Goal: Task Accomplishment & Management: Manage account settings

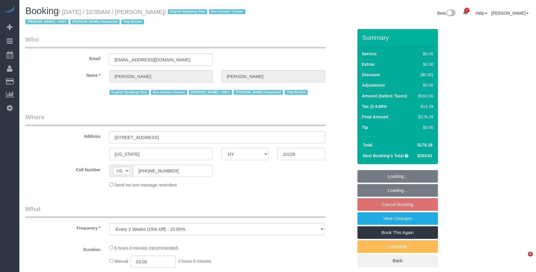
select select "NY"
select select "string:stripe-pm_1PsPP14VGloSiKo7KAxZUUsI"
select select "2"
select select "number:56"
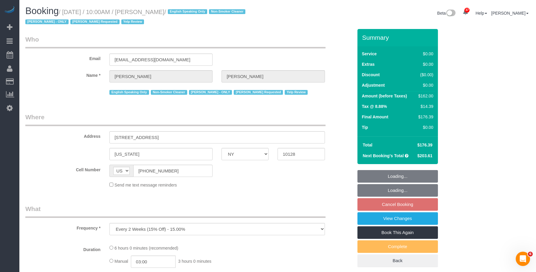
select select "number:72"
select select "number:15"
select select "number:5"
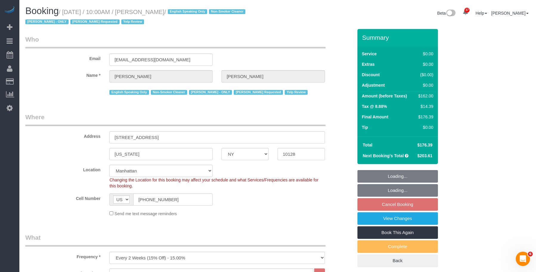
select select "spot3"
select select "object:1565"
select select "2"
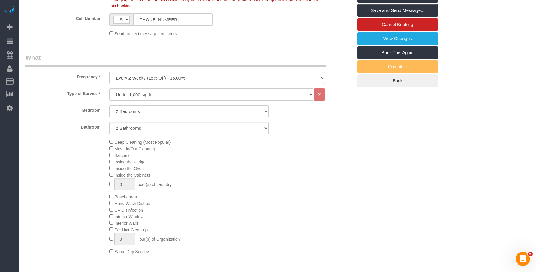
scroll to position [119, 0]
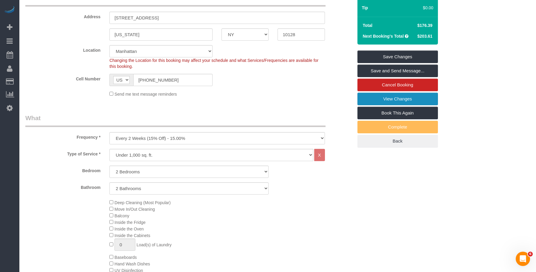
click at [388, 98] on link "View Changes" at bounding box center [398, 98] width 81 height 13
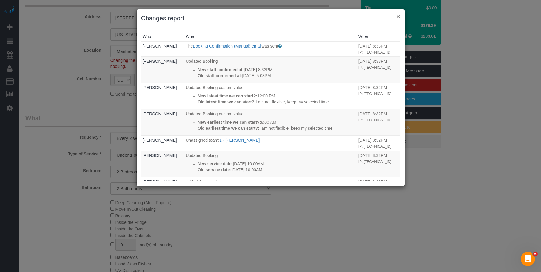
click at [399, 17] on button "×" at bounding box center [398, 16] width 4 height 6
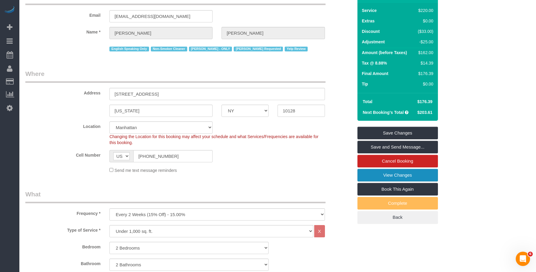
scroll to position [0, 0]
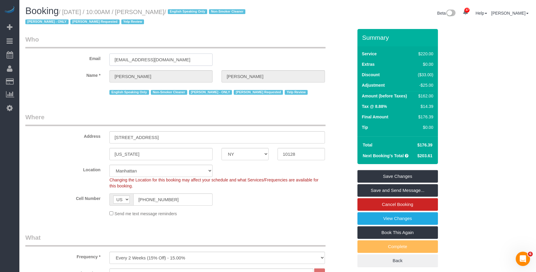
drag, startPoint x: 169, startPoint y: 60, endPoint x: 55, endPoint y: 56, distance: 113.2
click at [47, 52] on div "Email aac2128@gmail.com" at bounding box center [189, 50] width 337 height 31
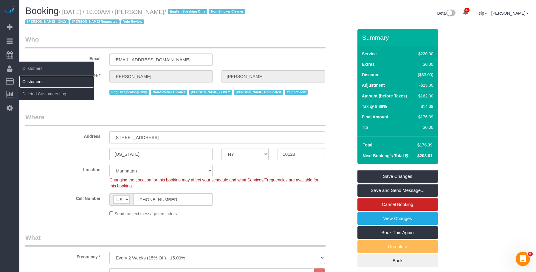
click at [34, 80] on link "Customers" at bounding box center [56, 81] width 75 height 12
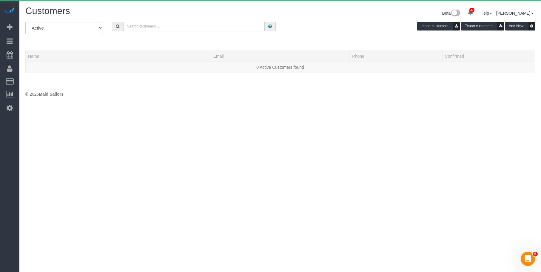
click at [152, 24] on input "text" at bounding box center [193, 26] width 141 height 9
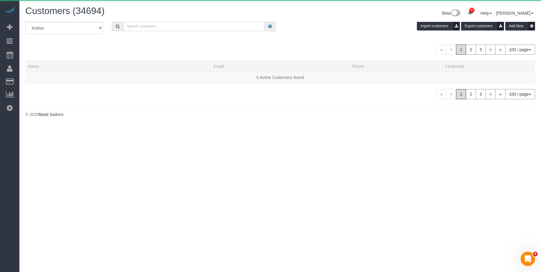
paste input "aac2128@gmail.com"
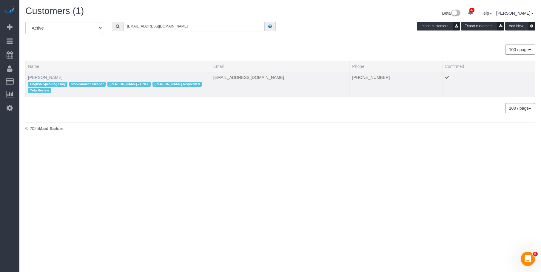
type input "aac2128@gmail.com"
click at [52, 77] on link "Alyson Cohen" at bounding box center [45, 77] width 34 height 5
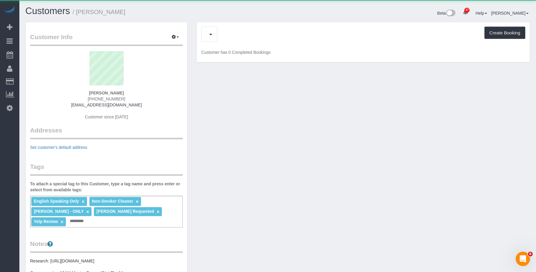
click at [230, 36] on div "Upcoming Bookings (7) Cancelled Bookings (12) Feedback (6) Create Booking" at bounding box center [363, 34] width 324 height 15
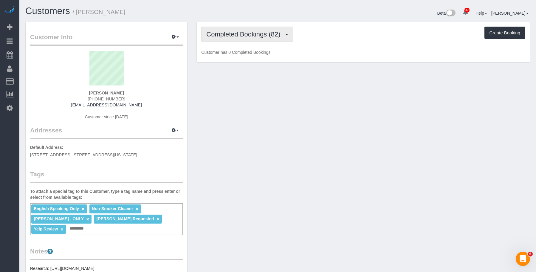
click at [233, 37] on span "Completed Bookings (82)" at bounding box center [244, 33] width 77 height 7
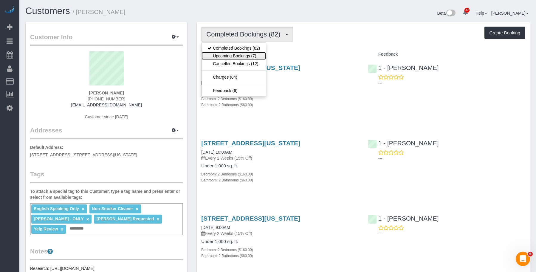
click at [227, 58] on link "Upcoming Bookings (7)" at bounding box center [234, 56] width 64 height 8
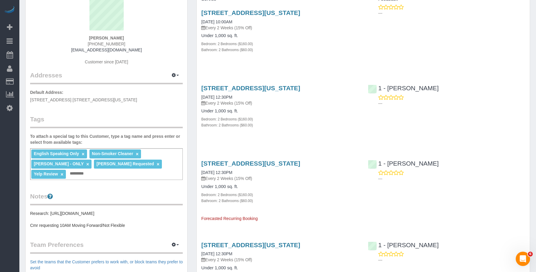
scroll to position [60, 0]
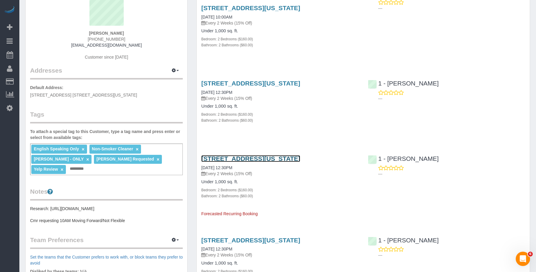
click at [267, 158] on link "345 East 94th Street, Apt.10g, New York, NY 10128" at bounding box center [250, 158] width 99 height 7
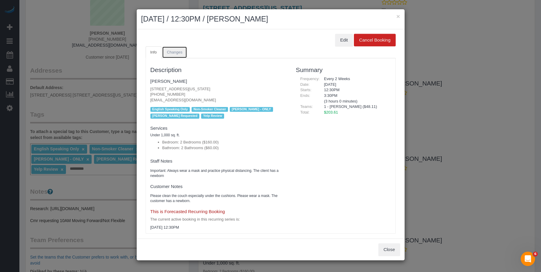
click at [180, 53] on span "Changes" at bounding box center [175, 52] width 16 height 4
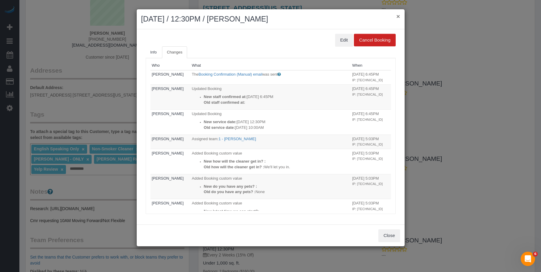
click at [399, 16] on button "×" at bounding box center [398, 16] width 4 height 6
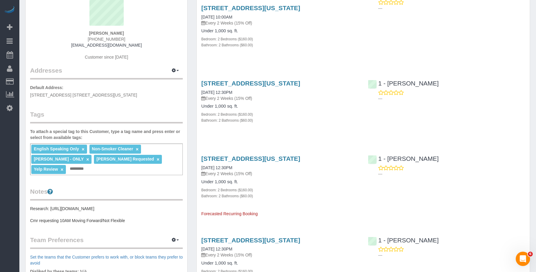
click at [313, 108] on h4 "Under 1,000 sq. ft." at bounding box center [280, 106] width 158 height 5
click at [263, 158] on link "345 East 94th Street, Apt.10g, New York, NY 10128" at bounding box center [250, 158] width 99 height 7
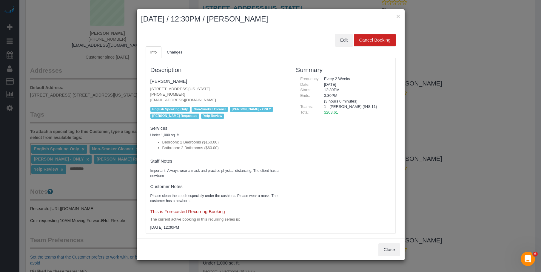
click at [175, 45] on div "Edit Cancel Booking" at bounding box center [271, 40] width 250 height 13
click at [178, 50] on span "Changes" at bounding box center [175, 52] width 16 height 4
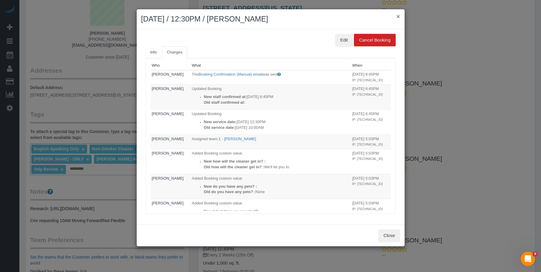
click at [399, 16] on button "×" at bounding box center [398, 16] width 4 height 6
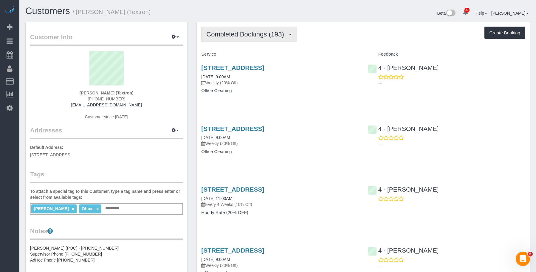
click at [262, 35] on span "Completed Bookings (193)" at bounding box center [246, 33] width 81 height 7
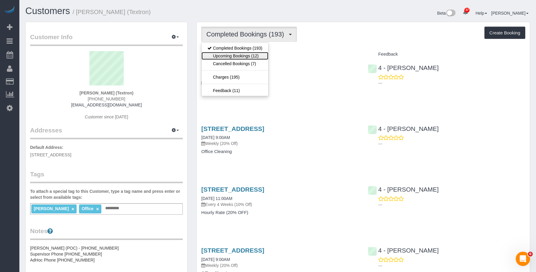
click at [249, 57] on link "Upcoming Bookings (12)" at bounding box center [235, 56] width 67 height 8
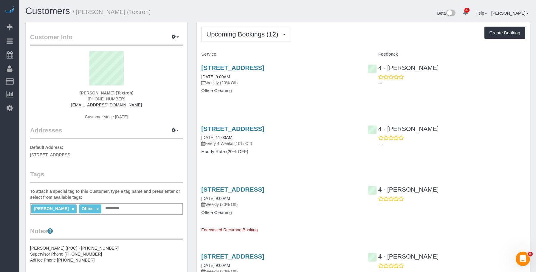
click at [334, 34] on div "Upcoming Bookings (12) Completed Bookings (193) Upcoming Bookings (12) Cancelle…" at bounding box center [363, 34] width 324 height 15
click at [254, 30] on span "Upcoming Bookings (12)" at bounding box center [243, 33] width 75 height 7
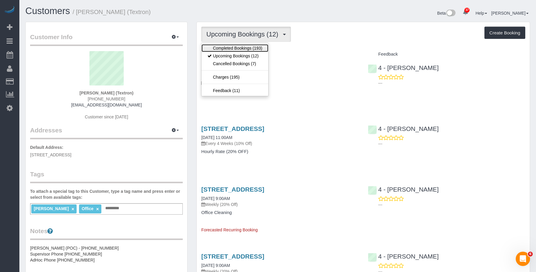
click at [242, 49] on link "Completed Bookings (193)" at bounding box center [235, 48] width 67 height 8
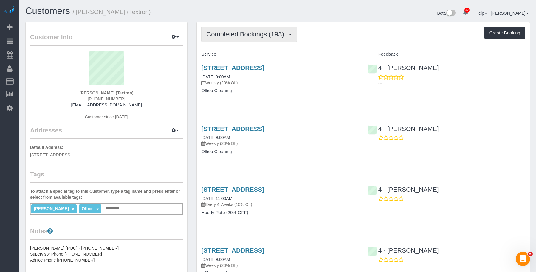
click at [249, 32] on span "Completed Bookings (193)" at bounding box center [246, 33] width 81 height 7
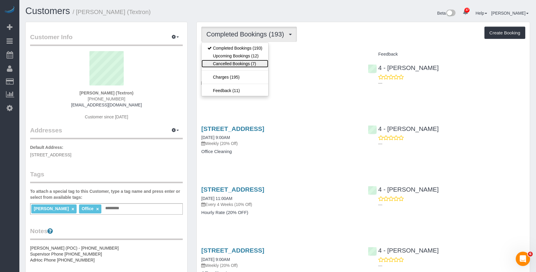
click at [242, 63] on link "Cancelled Bookings (7)" at bounding box center [235, 64] width 67 height 8
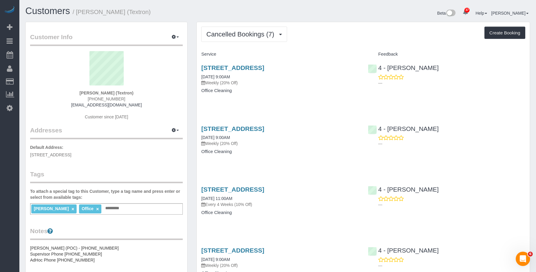
click at [276, 83] on p "Weekly (20% Off)" at bounding box center [280, 83] width 158 height 6
click at [264, 68] on link "227 Marginal Street, Boston, MA 02128" at bounding box center [232, 67] width 63 height 7
drag, startPoint x: 253, startPoint y: 33, endPoint x: 251, endPoint y: 53, distance: 20.1
click at [253, 33] on span "Cancelled Bookings (7)" at bounding box center [241, 33] width 71 height 7
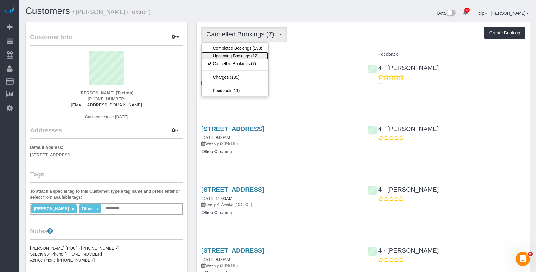
click at [251, 53] on link "Upcoming Bookings (12)" at bounding box center [235, 56] width 67 height 8
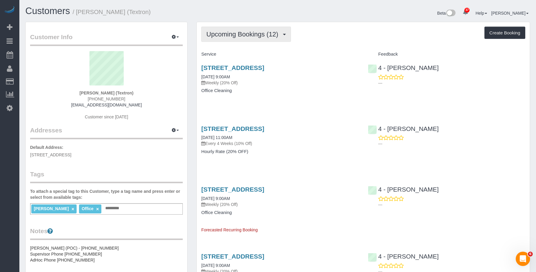
click at [227, 30] on button "Upcoming Bookings (12)" at bounding box center [246, 34] width 90 height 15
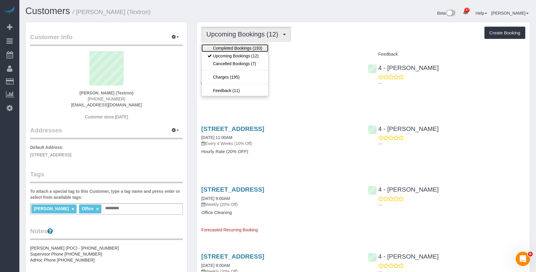
click at [235, 48] on link "Completed Bookings (193)" at bounding box center [235, 48] width 67 height 8
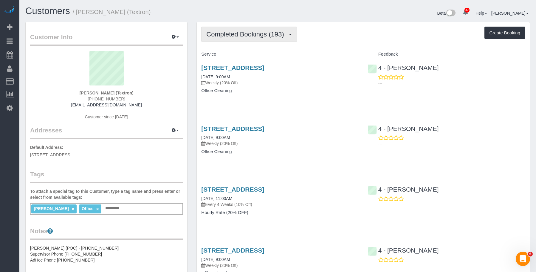
click at [240, 29] on button "Completed Bookings (193)" at bounding box center [249, 34] width 96 height 15
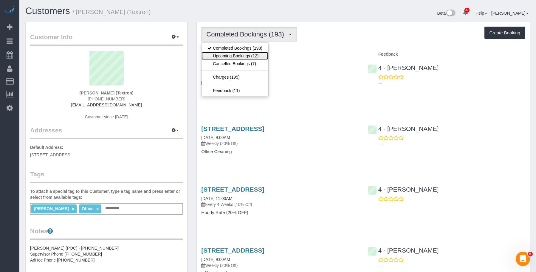
click at [232, 55] on link "Upcoming Bookings (12)" at bounding box center [235, 56] width 67 height 8
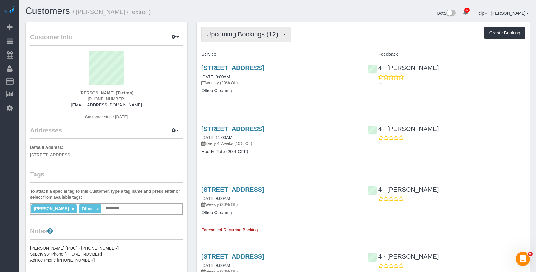
click at [232, 37] on span "Upcoming Bookings (12)" at bounding box center [243, 33] width 75 height 7
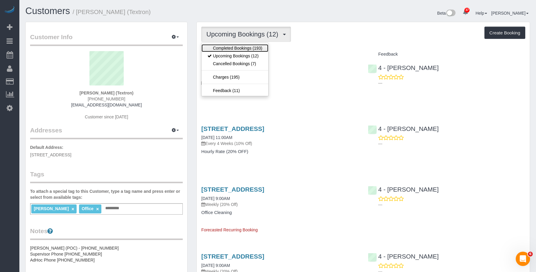
click at [226, 44] on link "Completed Bookings (193)" at bounding box center [235, 48] width 67 height 8
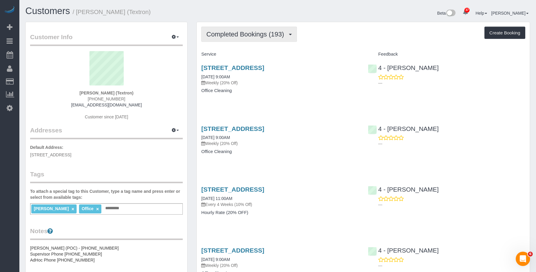
click at [246, 28] on button "Completed Bookings (193)" at bounding box center [249, 34] width 96 height 15
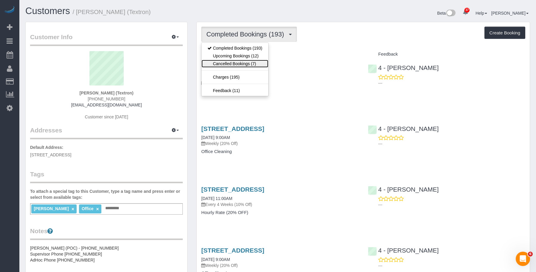
click at [242, 62] on link "Cancelled Bookings (7)" at bounding box center [235, 64] width 67 height 8
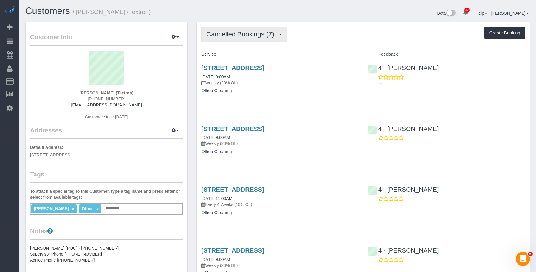
click at [257, 33] on span "Cancelled Bookings (7)" at bounding box center [241, 33] width 71 height 7
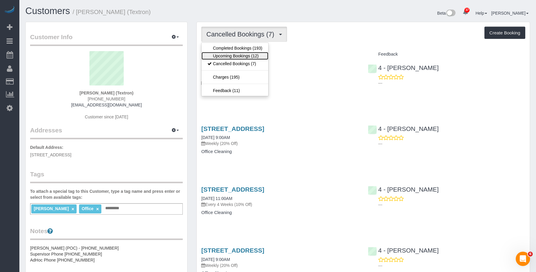
click at [238, 56] on link "Upcoming Bookings (12)" at bounding box center [235, 56] width 67 height 8
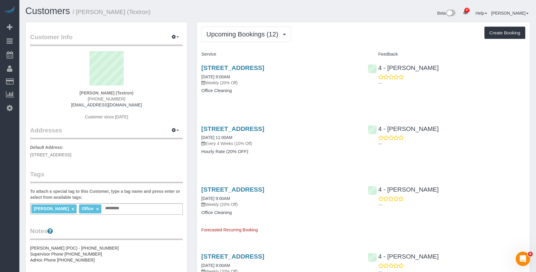
click at [320, 99] on div "227 Marginal Street, Boston, MA 02128 10/20/2025 9:00AM Weekly (20% Off) Office…" at bounding box center [280, 82] width 166 height 46
click at [264, 69] on link "227 Marginal Street, Boston, MA 02128" at bounding box center [232, 67] width 63 height 7
click at [245, 65] on link "227 Marginal Street, Boston, MA 02128" at bounding box center [232, 67] width 63 height 7
click at [274, 124] on div "227 Marginal Street, Boston, MA 02128 10/20/2025 11:00AM Every 4 Weeks (10% Off…" at bounding box center [280, 143] width 166 height 46
click at [264, 128] on link "227 Marginal Street, Boston, MA 02128" at bounding box center [232, 128] width 63 height 7
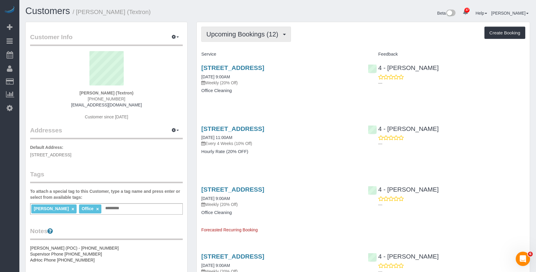
click at [256, 41] on button "Upcoming Bookings (12)" at bounding box center [246, 34] width 90 height 15
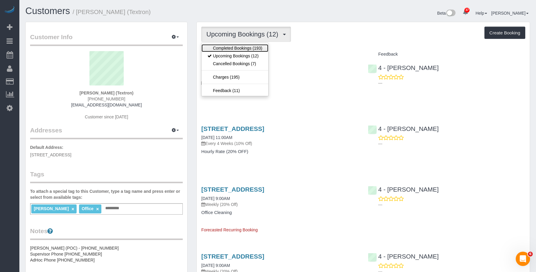
click at [234, 47] on link "Completed Bookings (193)" at bounding box center [235, 48] width 67 height 8
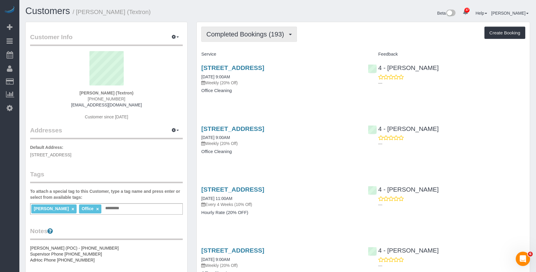
drag, startPoint x: 252, startPoint y: 35, endPoint x: 248, endPoint y: 41, distance: 7.0
click at [251, 35] on span "Completed Bookings (193)" at bounding box center [246, 33] width 81 height 7
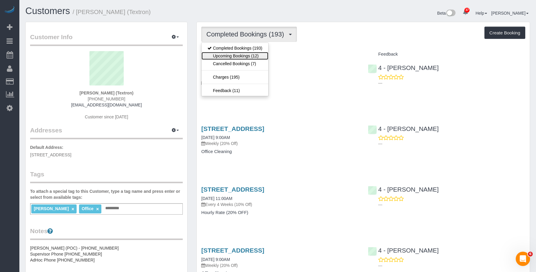
click at [243, 56] on link "Upcoming Bookings (12)" at bounding box center [235, 56] width 67 height 8
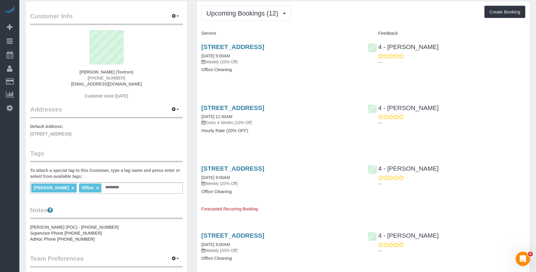
scroll to position [30, 0]
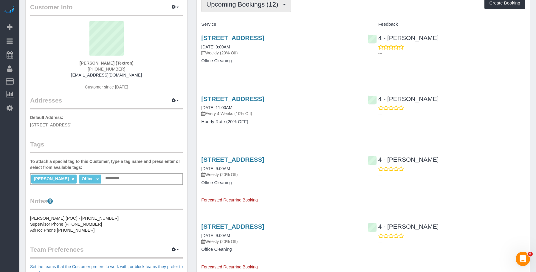
click at [251, 5] on span "Upcoming Bookings (12)" at bounding box center [243, 4] width 75 height 7
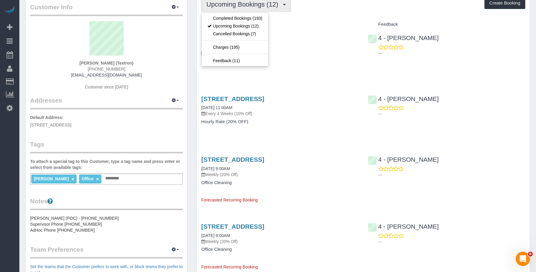
click at [317, 64] on div "227 Marginal Street, Boston, MA 02128 10/20/2025 9:00AM Weekly (20% Off) Office…" at bounding box center [280, 52] width 166 height 46
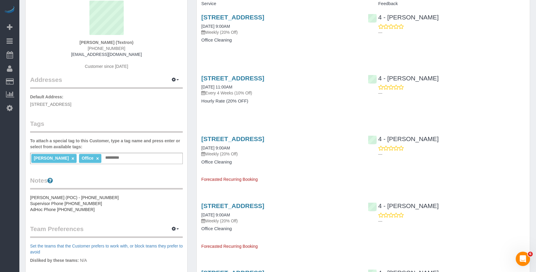
scroll to position [0, 0]
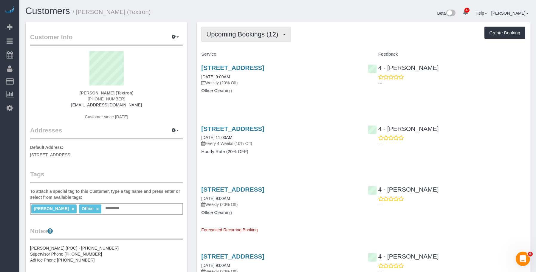
click at [260, 35] on span "Upcoming Bookings (12)" at bounding box center [243, 33] width 75 height 7
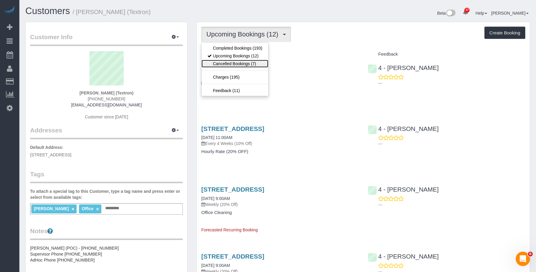
click at [251, 63] on link "Cancelled Bookings (7)" at bounding box center [235, 64] width 67 height 8
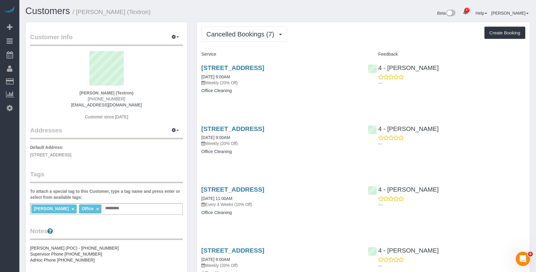
click at [300, 91] on h4 "Office Cleaning" at bounding box center [280, 90] width 158 height 5
click at [264, 129] on link "227 Marginal Street, Boston, MA 02128" at bounding box center [232, 128] width 63 height 7
click at [302, 93] on div "227 Marginal Street, Boston, MA 02128 10/13/2025 9:00AM Weekly (20% Off) Office…" at bounding box center [280, 82] width 166 height 46
click at [264, 68] on link "227 Marginal Street, Boston, MA 02128" at bounding box center [232, 67] width 63 height 7
click at [232, 33] on span "Cancelled Bookings (7)" at bounding box center [241, 33] width 71 height 7
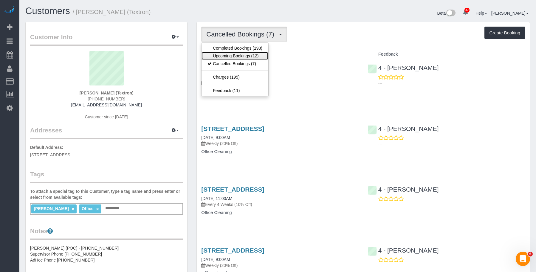
drag, startPoint x: 229, startPoint y: 55, endPoint x: 333, endPoint y: 79, distance: 105.9
click at [229, 55] on link "Upcoming Bookings (12)" at bounding box center [235, 56] width 67 height 8
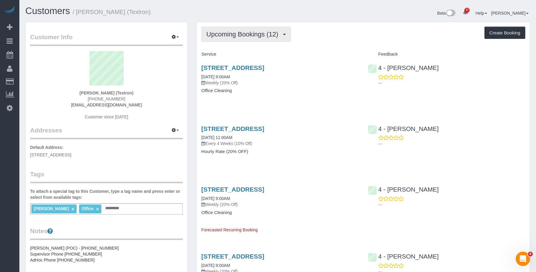
click at [242, 37] on span "Upcoming Bookings (12)" at bounding box center [243, 33] width 75 height 7
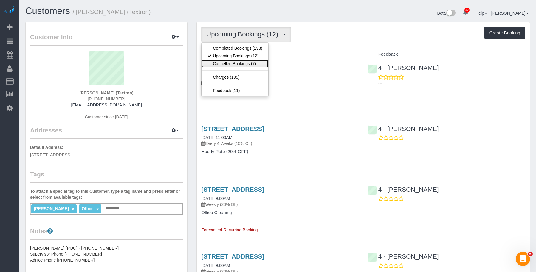
click at [239, 63] on link "Cancelled Bookings (7)" at bounding box center [235, 64] width 67 height 8
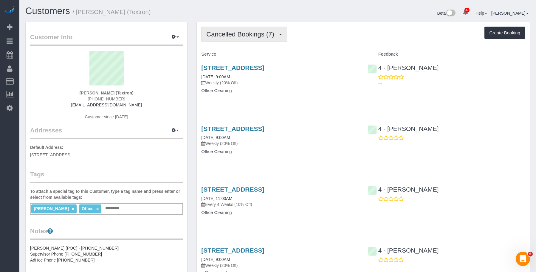
click at [238, 27] on button "Cancelled Bookings (7)" at bounding box center [244, 34] width 86 height 15
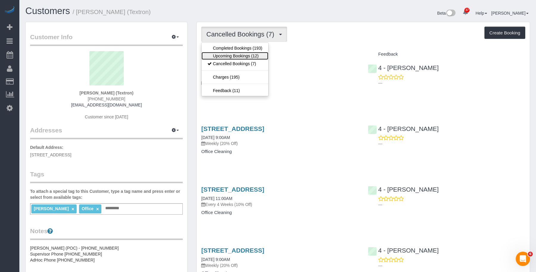
click at [233, 55] on link "Upcoming Bookings (12)" at bounding box center [235, 56] width 67 height 8
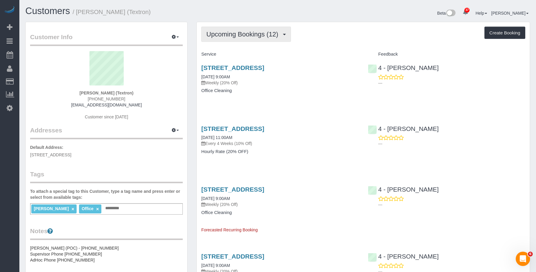
drag, startPoint x: 256, startPoint y: 29, endPoint x: 251, endPoint y: 40, distance: 11.6
click at [256, 30] on button "Upcoming Bookings (12)" at bounding box center [246, 34] width 90 height 15
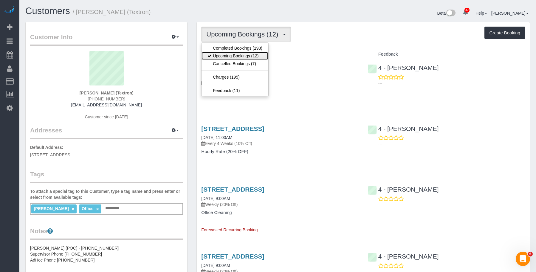
click at [239, 53] on link "Upcoming Bookings (12)" at bounding box center [235, 56] width 67 height 8
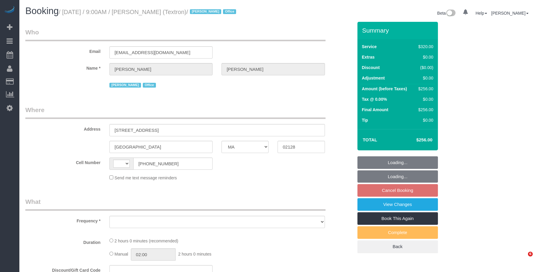
select select "MA"
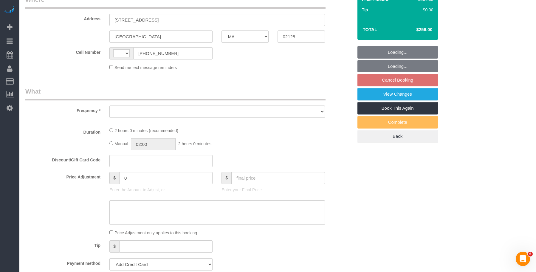
scroll to position [119, 0]
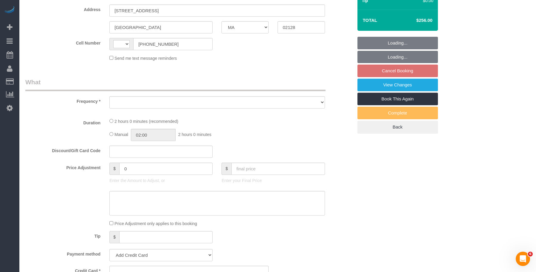
select select "string:stripe-pm_1S3DYj4VGloSiKo7ERwb5GLA"
select select "number:89"
select select "number:90"
select select "number:15"
select select "number:5"
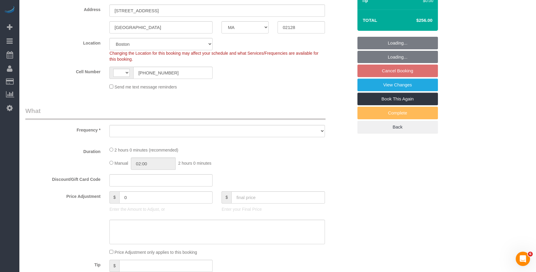
select select "string:US"
select select "object:971"
select select "spot2"
select select "object:1028"
select select "2"
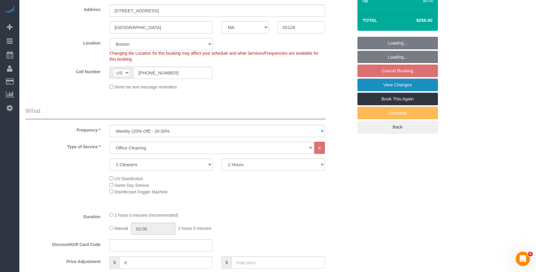
click at [375, 85] on link "View Changes" at bounding box center [398, 84] width 81 height 13
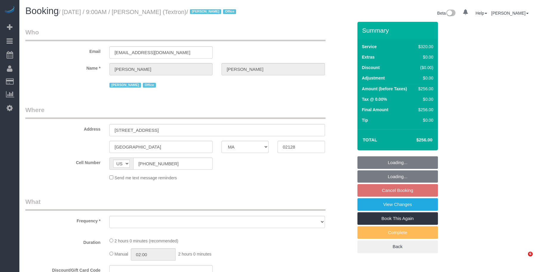
select select "MA"
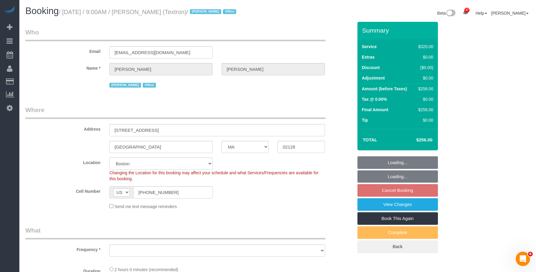
select select "string:stripe-pm_1S3DYj4VGloSiKo7ERwb5GLA"
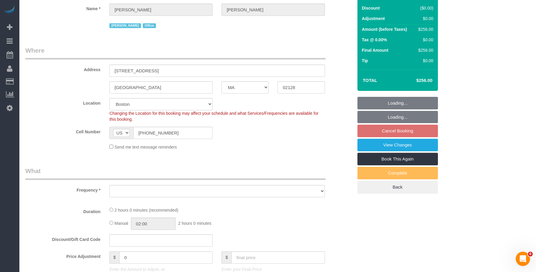
select select "object:821"
select select "spot2"
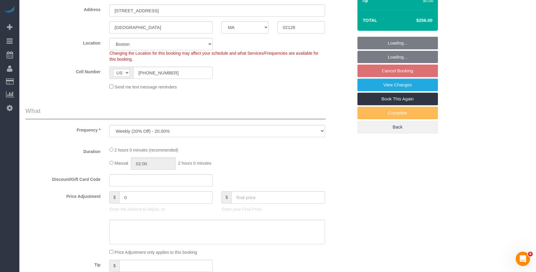
select select "2"
select select "number:89"
select select "number:90"
select select "number:15"
select select "number:5"
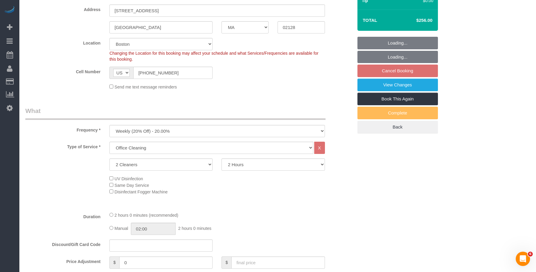
select select "object:1112"
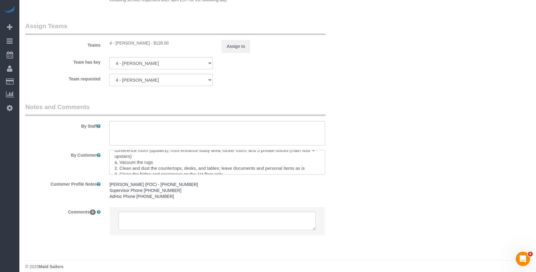
scroll to position [18, 0]
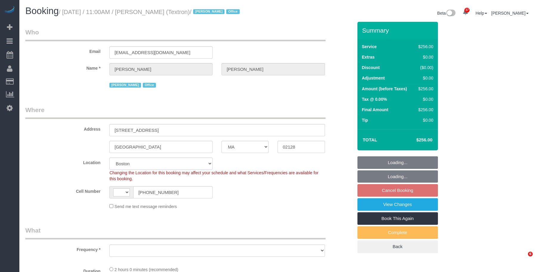
select select "MA"
select select "number:89"
select select "number:90"
select select "number:15"
select select "number:5"
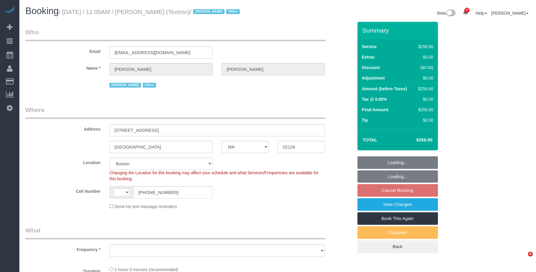
scroll to position [149, 0]
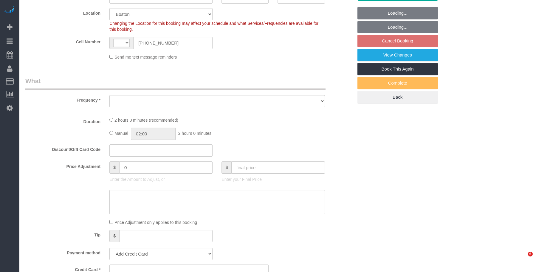
select select "string:US"
select select "spot4"
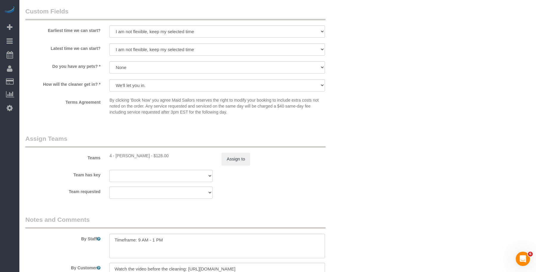
select select "object:1343"
select select "string:stripe-pm_1S3DYj4VGloSiKo7ERwb5GLA"
select select "2"
select select "120"
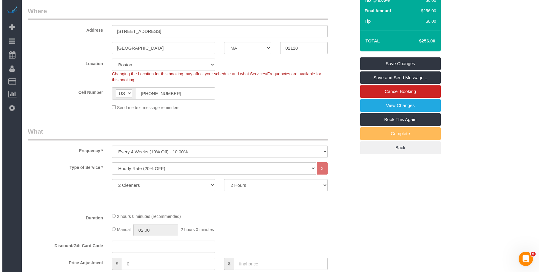
scroll to position [16, 0]
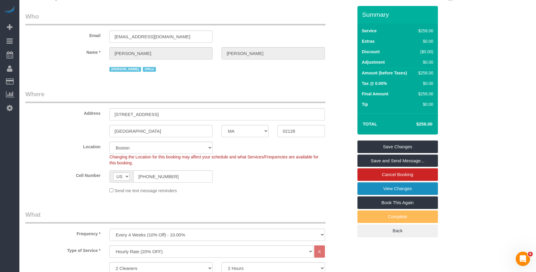
click at [368, 186] on link "View Changes" at bounding box center [398, 188] width 81 height 13
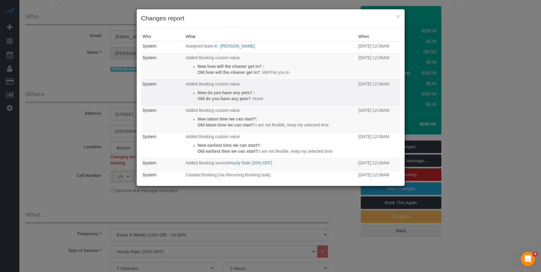
scroll to position [15, 0]
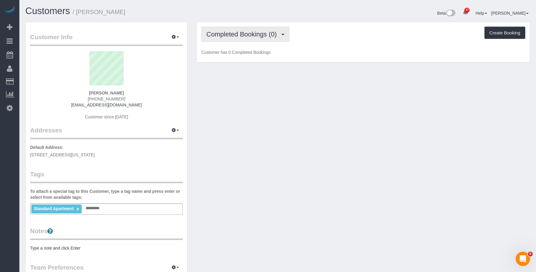
click at [230, 33] on span "Completed Bookings (0)" at bounding box center [242, 33] width 73 height 7
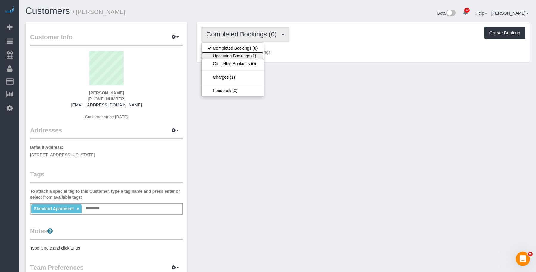
click at [231, 56] on link "Upcoming Bookings (1)" at bounding box center [233, 56] width 62 height 8
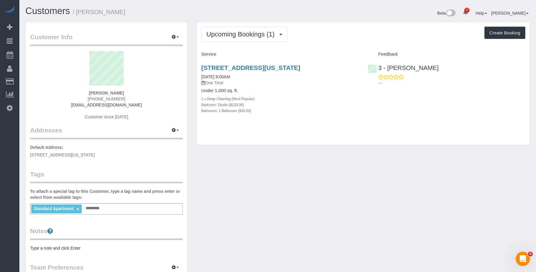
drag, startPoint x: 317, startPoint y: 104, endPoint x: 291, endPoint y: 95, distance: 28.0
click at [317, 104] on div "Bedroom: Studio ($120.00)" at bounding box center [280, 104] width 158 height 6
drag, startPoint x: 194, startPoint y: 66, endPoint x: 351, endPoint y: 71, distance: 157.0
click at [351, 71] on div "Upcoming Bookings (1) Completed Bookings (0) Upcoming Bookings (1) Cancelled Bo…" at bounding box center [363, 86] width 343 height 129
copy link "[STREET_ADDRESS][US_STATE]"
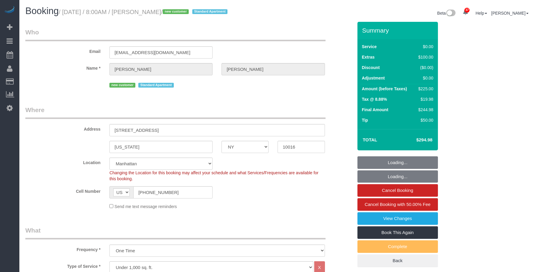
select select "NY"
select select "spot1"
select select "number:89"
select select "number:90"
select select "number:15"
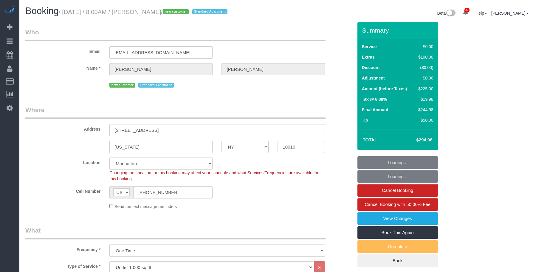
select select "number:5"
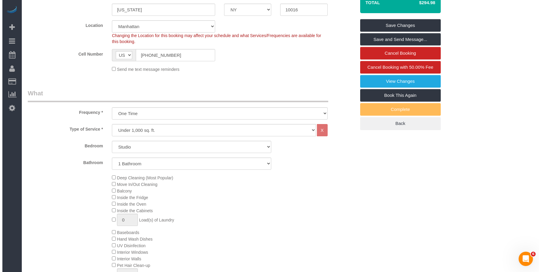
scroll to position [119, 0]
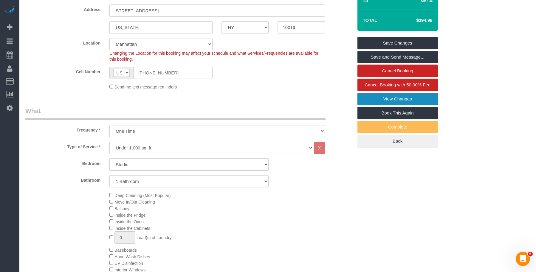
click at [379, 97] on link "View Changes" at bounding box center [398, 98] width 81 height 13
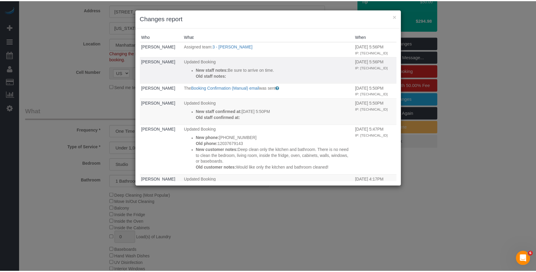
scroll to position [60, 0]
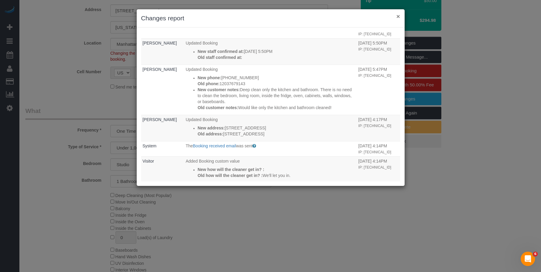
click at [398, 16] on button "×" at bounding box center [398, 16] width 4 height 6
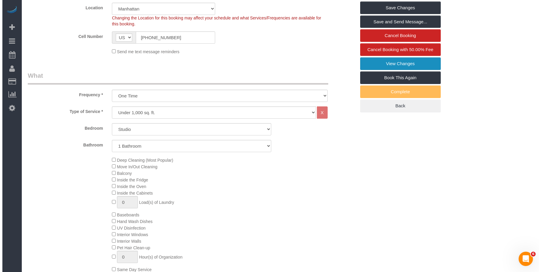
scroll to position [119, 0]
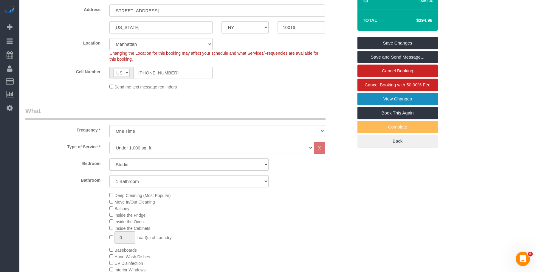
click at [386, 97] on link "View Changes" at bounding box center [398, 98] width 81 height 13
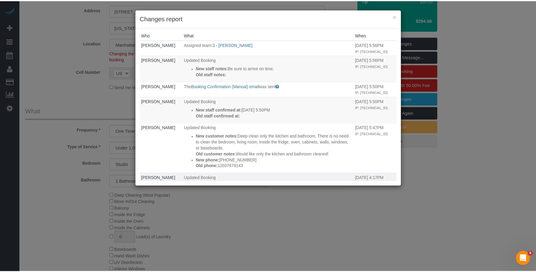
scroll to position [0, 0]
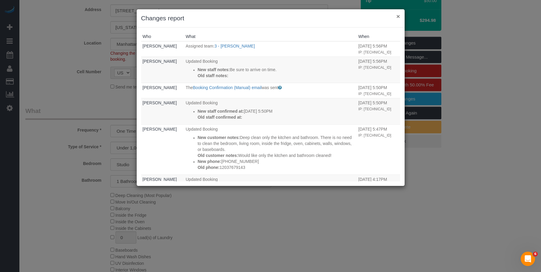
click at [398, 15] on button "×" at bounding box center [398, 16] width 4 height 6
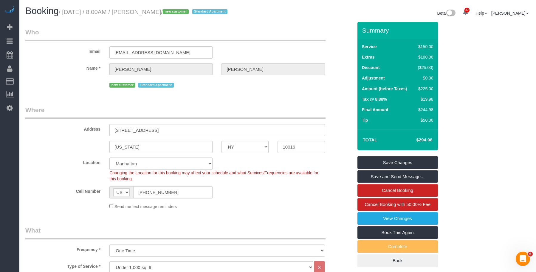
drag, startPoint x: 146, startPoint y: 13, endPoint x: 183, endPoint y: 11, distance: 37.9
click at [183, 11] on small "/ October 11, 2025 / 8:00AM / Caroline Giaimo / new customer Standard Apartment" at bounding box center [144, 12] width 171 height 7
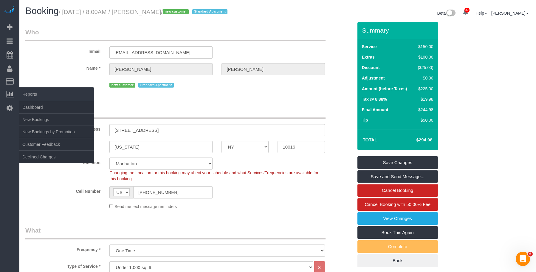
copy small "Caroline Giaimo"
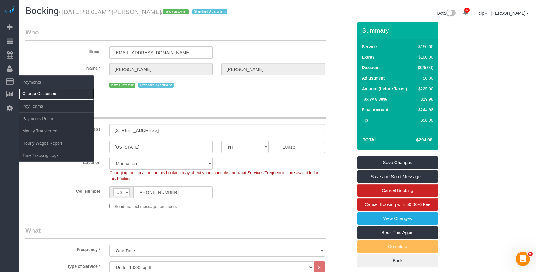
click at [34, 95] on link "Charge Customers" at bounding box center [56, 93] width 75 height 12
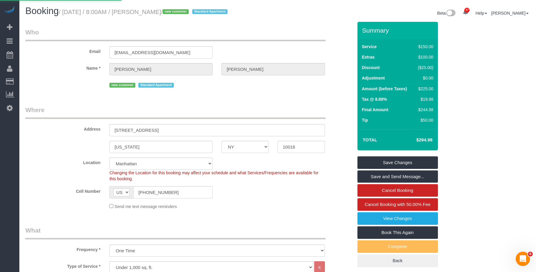
select select
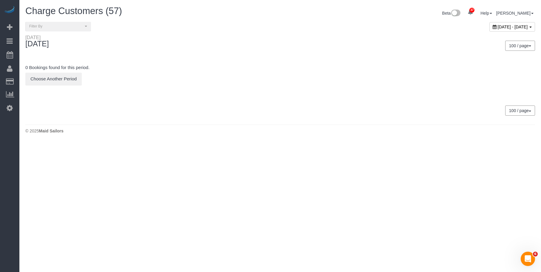
click at [498, 28] on span "October 10, 2025 - October 10, 2025" at bounding box center [513, 26] width 30 height 5
type input "**********"
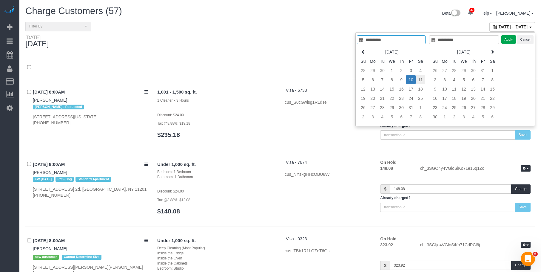
type input "**********"
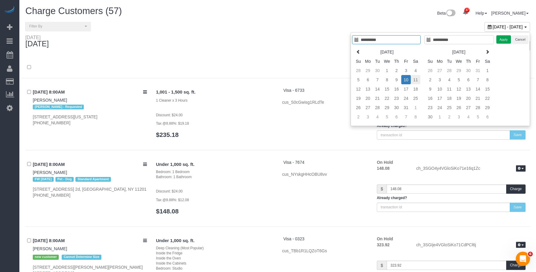
click at [415, 78] on td "11" at bounding box center [416, 79] width 10 height 9
type input "**********"
click at [503, 40] on button "Apply" at bounding box center [504, 39] width 15 height 9
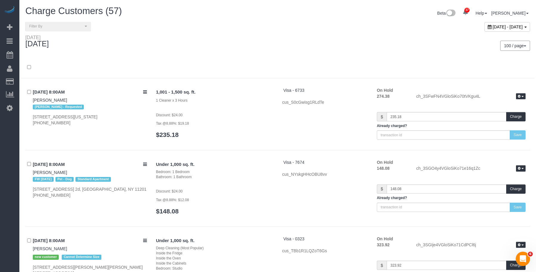
click at [323, 47] on div "100 / page 10 / page 20 / page 30 / page 40 / page 50 / page 100 / page" at bounding box center [407, 46] width 248 height 10
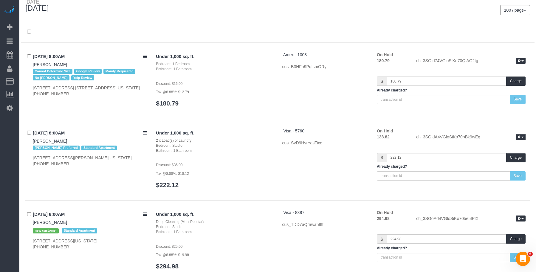
scroll to position [90, 0]
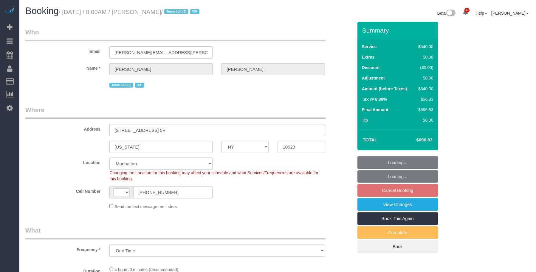
select select "NY"
select select "object:910"
click at [98, 51] on div "Email [PERSON_NAME][EMAIL_ADDRESS][PERSON_NAME][DOMAIN_NAME]" at bounding box center [189, 43] width 337 height 31
select select "string:[GEOGRAPHIC_DATA]"
select select "2"
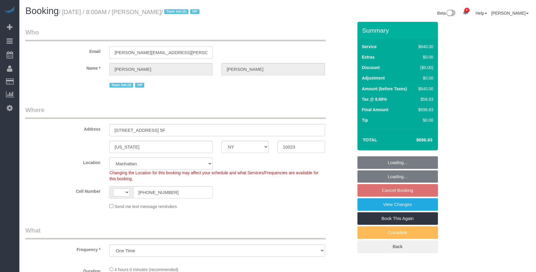
select select "240"
select select "number:56"
select select "number:70"
select select "number:15"
select select "number:5"
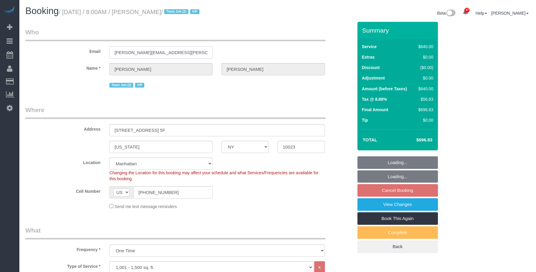
select select "string:stripe-pm_1SAnU74VGloSiKo7X5j0bnob"
select select "spot1"
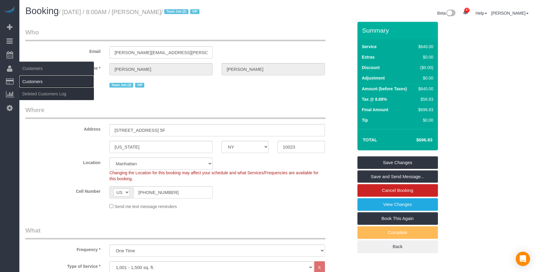
click at [47, 83] on link "Customers" at bounding box center [56, 81] width 75 height 12
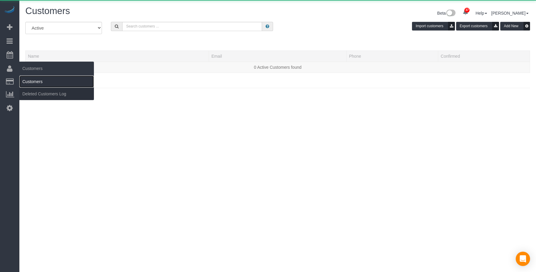
click at [33, 79] on link "Customers" at bounding box center [56, 81] width 75 height 12
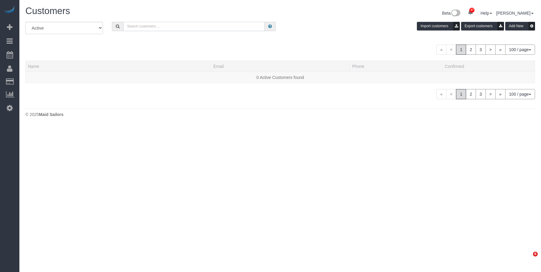
click at [147, 23] on input "text" at bounding box center [193, 26] width 141 height 9
paste input "[PERSON_NAME][EMAIL_ADDRESS][PERSON_NAME][DOMAIN_NAME]"
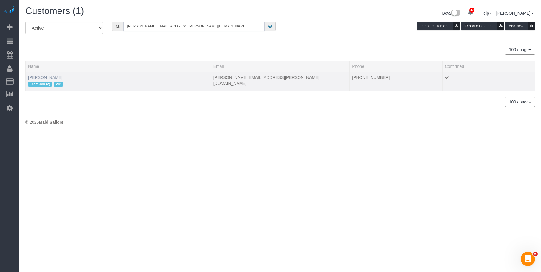
type input "[PERSON_NAME][EMAIL_ADDRESS][PERSON_NAME][DOMAIN_NAME]"
click at [47, 78] on link "[PERSON_NAME]" at bounding box center [45, 77] width 34 height 5
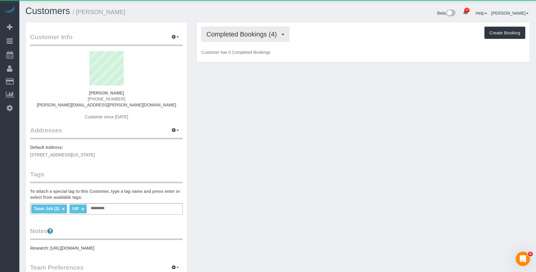
click at [237, 37] on span "Completed Bookings (4)" at bounding box center [242, 33] width 73 height 7
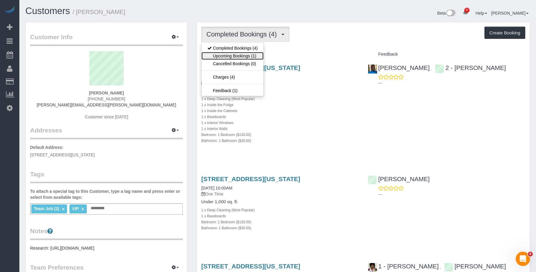
click at [229, 54] on link "Upcoming Bookings (1)" at bounding box center [233, 56] width 62 height 8
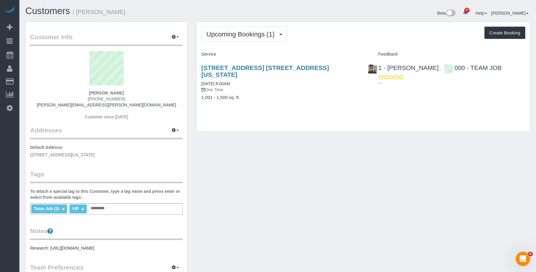
click at [289, 98] on div "[STREET_ADDRESS] [STREET_ADDRESS][US_STATE] [DATE] 8:00AM One Time 1,001 - 1,50…" at bounding box center [280, 85] width 166 height 53
click at [315, 43] on div "Upcoming Bookings (1) Completed Bookings (4) Upcoming Bookings (1) Cancelled Bo…" at bounding box center [363, 76] width 333 height 109
click at [286, 64] on link "[STREET_ADDRESS] [STREET_ADDRESS][US_STATE]" at bounding box center [265, 71] width 128 height 14
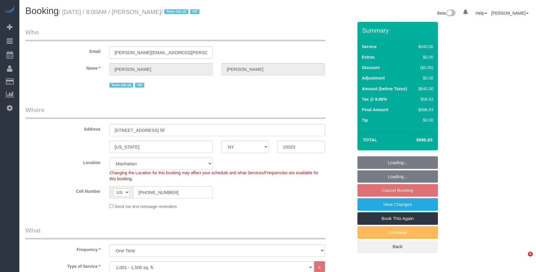
select select "NY"
select select "2"
select select "240"
select select "string:stripe-pm_1SAnU74VGloSiKo7X5j0bnob"
select select "spot1"
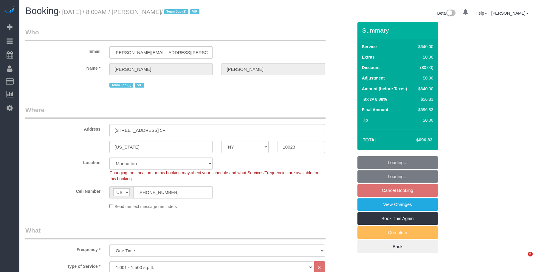
select select "number:56"
select select "number:70"
select select "number:15"
select select "number:5"
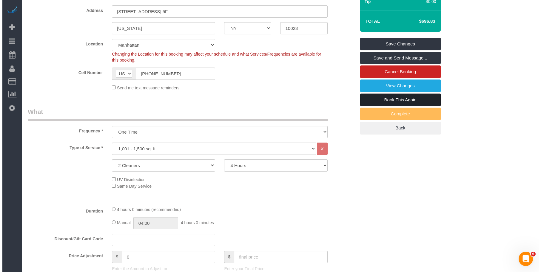
scroll to position [113, 0]
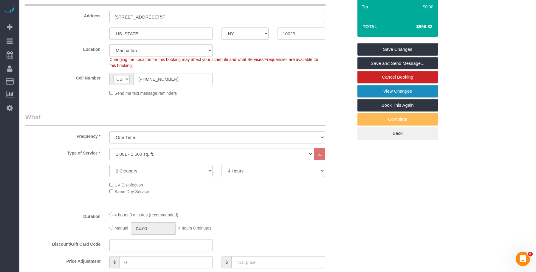
click at [389, 93] on link "View Changes" at bounding box center [398, 91] width 81 height 13
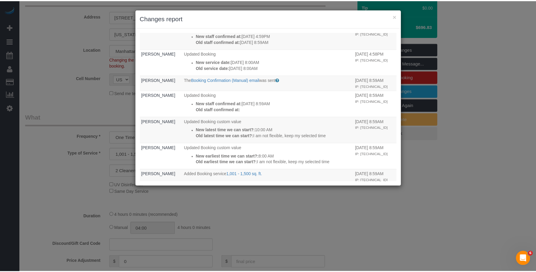
scroll to position [5, 0]
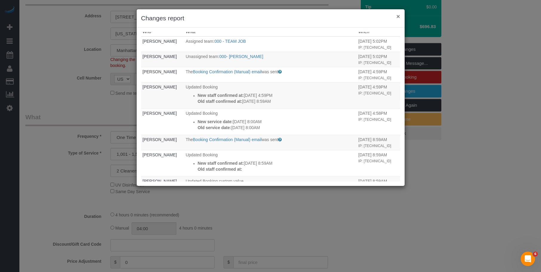
click at [398, 16] on button "×" at bounding box center [398, 16] width 4 height 6
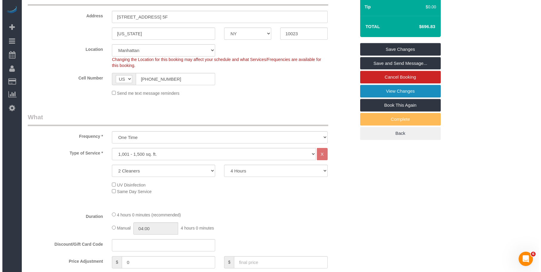
scroll to position [0, 0]
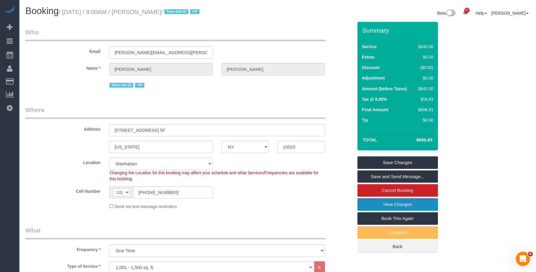
click at [365, 205] on link "View Changes" at bounding box center [398, 204] width 81 height 13
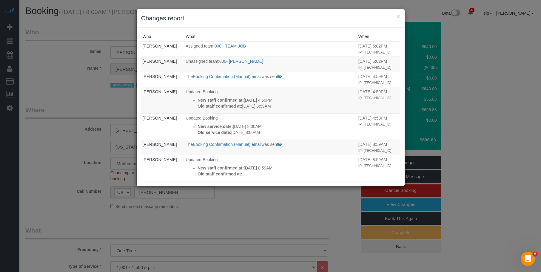
click at [536, 58] on html "× Changes report Who What When Geraldine Ruiz Assigned team: 000 - TEAM JOB 10/…" at bounding box center [270, 136] width 541 height 272
drag, startPoint x: 314, startPoint y: 20, endPoint x: 346, endPoint y: 37, distance: 35.6
click at [315, 20] on h3 "Changes report" at bounding box center [270, 18] width 259 height 9
click at [360, 17] on h3 "Changes report" at bounding box center [270, 18] width 259 height 9
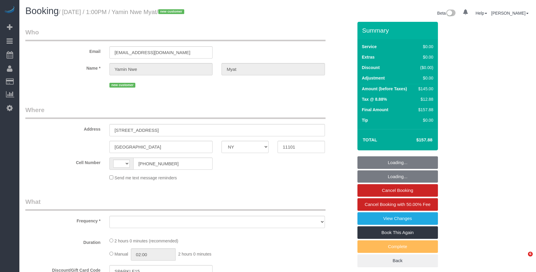
select select "NY"
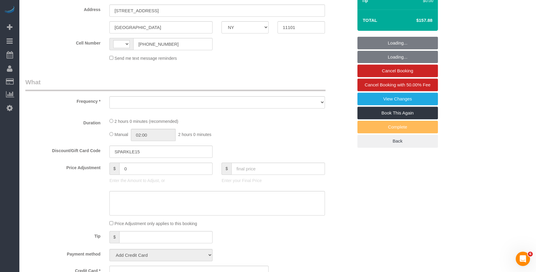
select select "number:59"
select select "number:73"
select select "number:15"
select select "number:5"
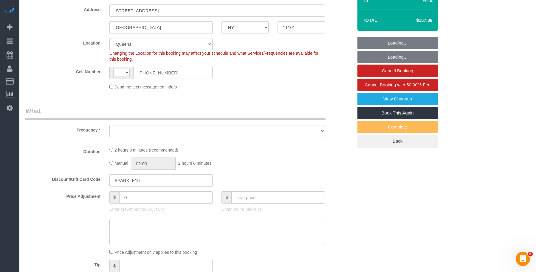
select select "string:[GEOGRAPHIC_DATA]"
select select "object:966"
select select "spot1"
select select "object:1328"
select select "string:stripe-pm_1SGWWv4VGloSiKo7SdkCndnn"
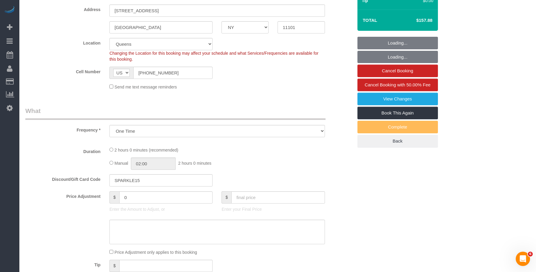
select select "1"
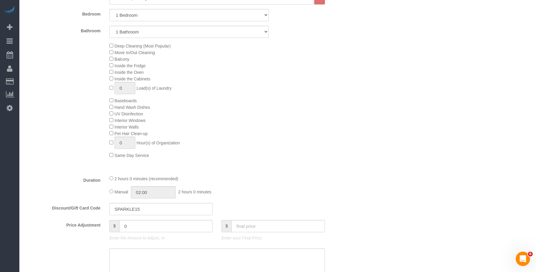
select select "1"
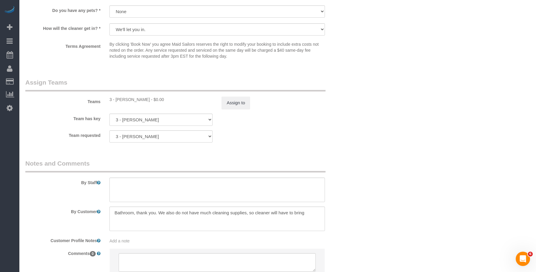
scroll to position [746, 0]
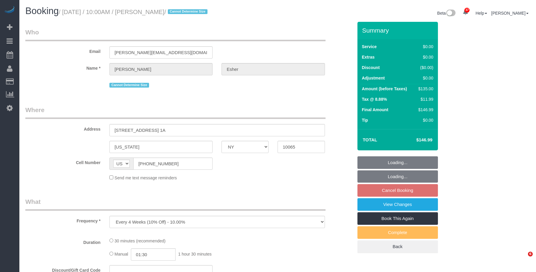
select select "NY"
select select "string:stripe-pm_1RsuKv4VGloSiKo70PRYzMVa"
select select "number:57"
select select "number:71"
select select "number:15"
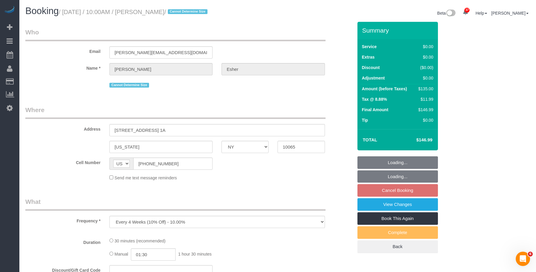
select select "number:5"
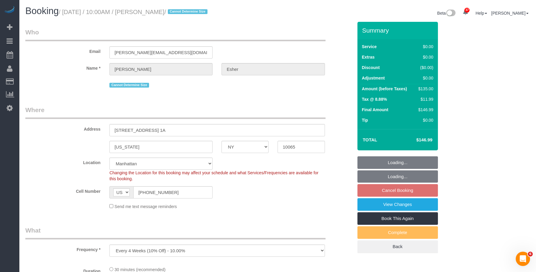
select select "object:966"
select select "spot3"
click at [79, 47] on div "Email elissa.esher@gmail.com" at bounding box center [189, 43] width 337 height 31
click at [31, 79] on link "Customers" at bounding box center [56, 81] width 75 height 12
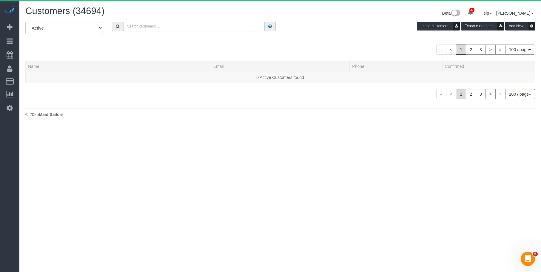
click at [167, 23] on input "text" at bounding box center [193, 26] width 141 height 9
paste input "[PERSON_NAME][EMAIL_ADDRESS][DOMAIN_NAME]"
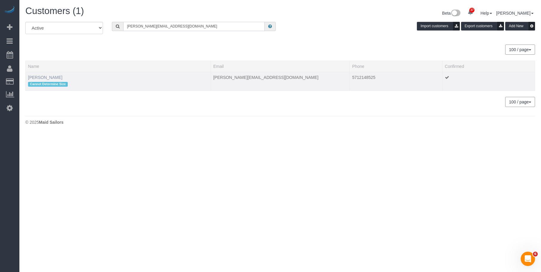
type input "[PERSON_NAME][EMAIL_ADDRESS][DOMAIN_NAME]"
click at [42, 76] on link "Elissa Esher" at bounding box center [45, 77] width 34 height 5
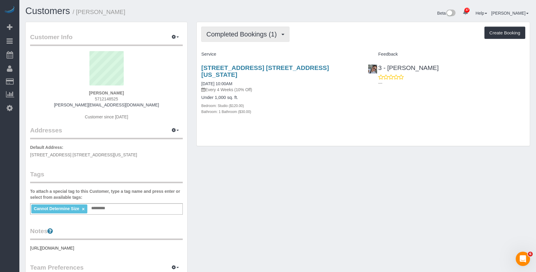
click at [264, 32] on span "Completed Bookings (1)" at bounding box center [242, 33] width 73 height 7
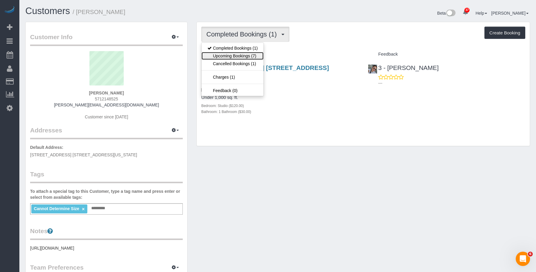
click at [244, 58] on link "Upcoming Bookings (7)" at bounding box center [233, 56] width 62 height 8
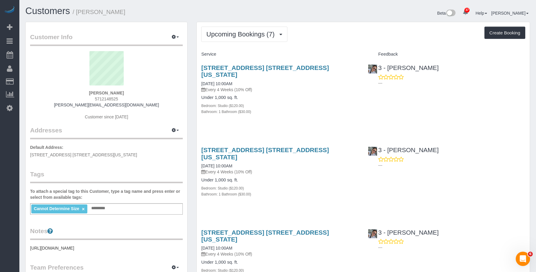
click at [311, 108] on div "Bathroom: 1 Bathroom ($30.00)" at bounding box center [280, 111] width 158 height 6
click at [297, 102] on div "Bedroom: Studio ($120.00)" at bounding box center [280, 105] width 158 height 6
click at [306, 67] on link "357 East 68th Street, Apt. 1a, New York, NY 10065" at bounding box center [265, 71] width 128 height 14
drag, startPoint x: 229, startPoint y: 35, endPoint x: 227, endPoint y: 46, distance: 10.8
click at [229, 36] on span "Upcoming Bookings (7)" at bounding box center [241, 33] width 71 height 7
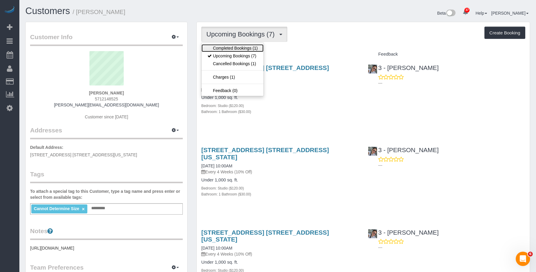
click at [227, 44] on link "Completed Bookings (1)" at bounding box center [233, 48] width 62 height 8
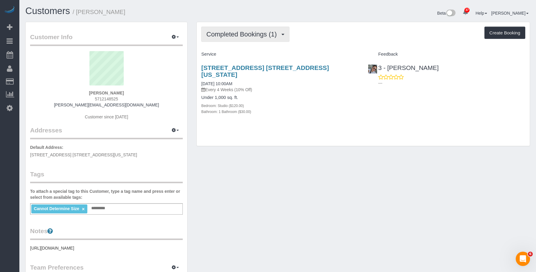
click at [235, 30] on button "Completed Bookings (1)" at bounding box center [245, 34] width 88 height 15
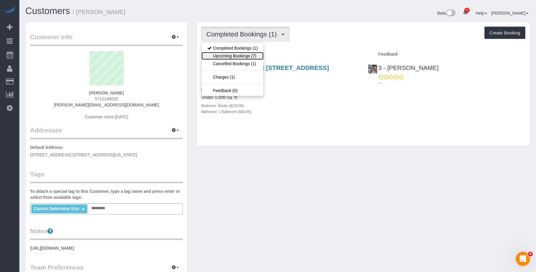
click at [237, 55] on link "Upcoming Bookings (7)" at bounding box center [233, 56] width 62 height 8
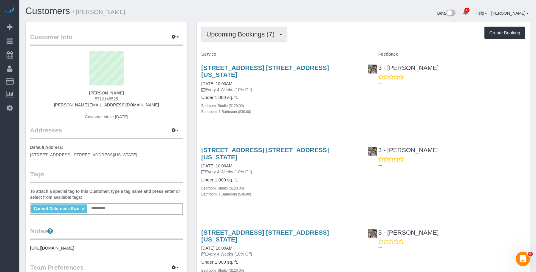
click at [243, 37] on span "Upcoming Bookings (7)" at bounding box center [241, 33] width 71 height 7
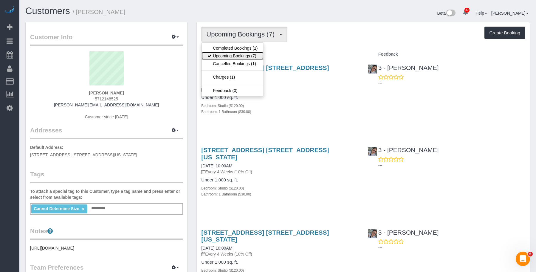
drag, startPoint x: 238, startPoint y: 55, endPoint x: 329, endPoint y: 108, distance: 105.4
click at [238, 55] on link "Upcoming Bookings (7)" at bounding box center [233, 56] width 62 height 8
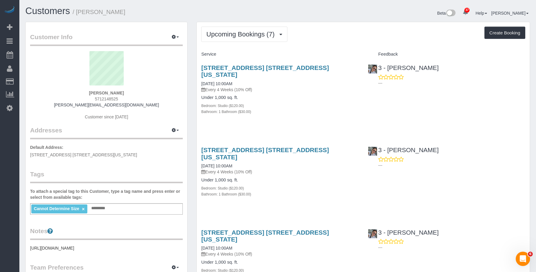
click at [350, 191] on div "Bathroom: 1 Bathroom ($30.00)" at bounding box center [280, 194] width 158 height 6
click at [320, 191] on div "Bathroom: 1 Bathroom ($30.00)" at bounding box center [280, 194] width 158 height 6
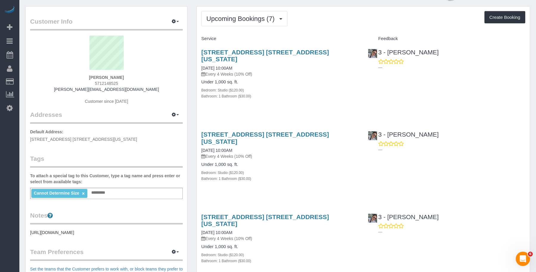
scroll to position [30, 0]
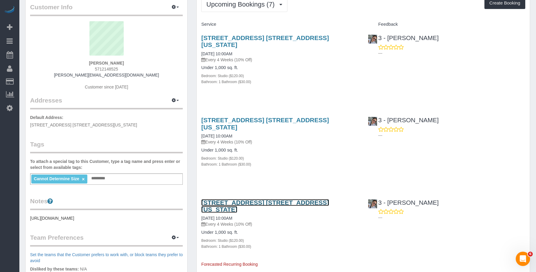
click at [282, 199] on link "357 East 68th Street, Apt. 1a, New York, NY 10065" at bounding box center [265, 206] width 128 height 14
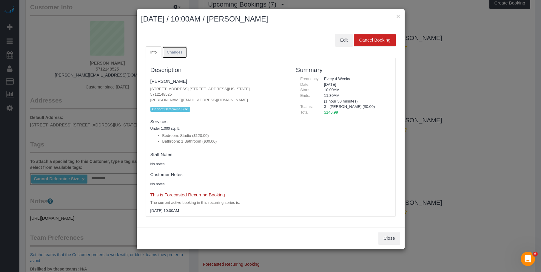
drag, startPoint x: 172, startPoint y: 50, endPoint x: 328, endPoint y: 24, distance: 157.8
click at [172, 50] on span "Changes" at bounding box center [175, 52] width 16 height 4
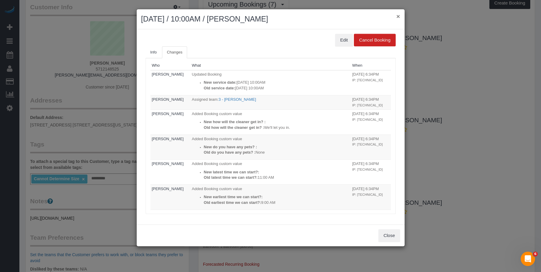
click at [398, 15] on button "×" at bounding box center [398, 16] width 4 height 6
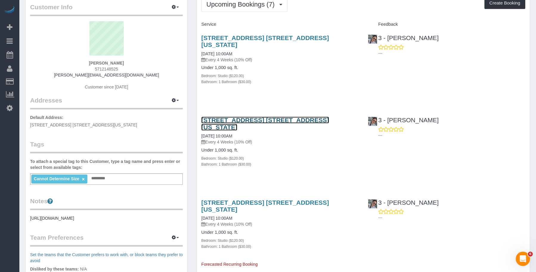
click at [329, 116] on link "357 East 68th Street, Apt. 1a, New York, NY 10065" at bounding box center [265, 123] width 128 height 14
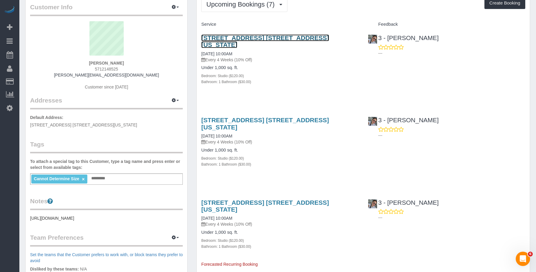
click at [279, 39] on link "357 East 68th Street, Apt. 1a, New York, NY 10065" at bounding box center [265, 41] width 128 height 14
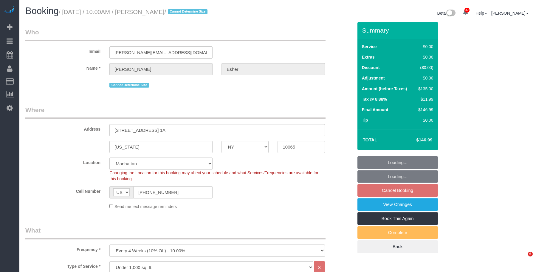
select select "NY"
select select "spot3"
select select "number:57"
select select "number:71"
select select "number:15"
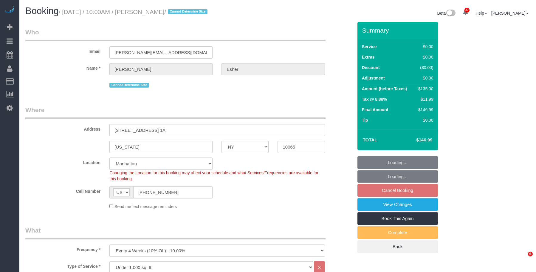
select select "number:5"
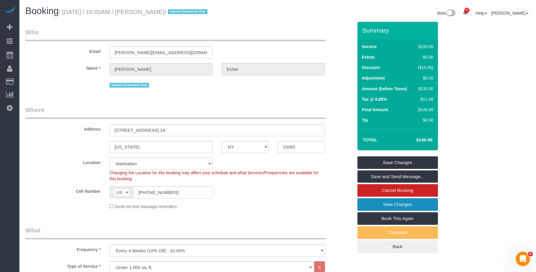
click at [359, 202] on link "View Changes" at bounding box center [398, 204] width 81 height 13
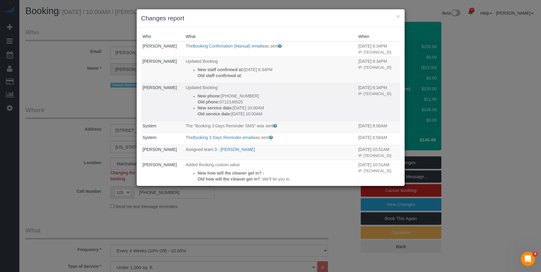
drag, startPoint x: 235, startPoint y: 113, endPoint x: 268, endPoint y: 112, distance: 33.8
click at [268, 111] on p "New service date: [DATE] 10:00AM" at bounding box center [277, 108] width 158 height 6
click at [295, 111] on p "New service date: [DATE] 10:00AM" at bounding box center [277, 108] width 158 height 6
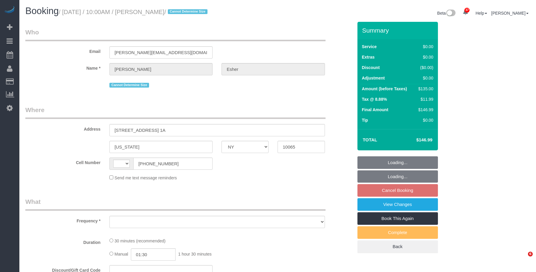
select select "NY"
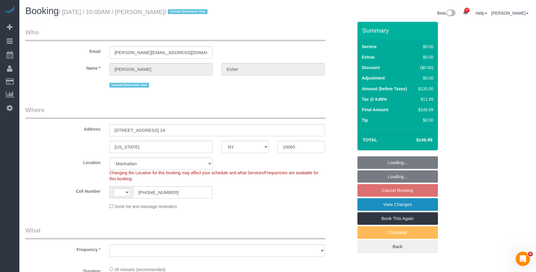
select select "string:[GEOGRAPHIC_DATA]"
select select "object:920"
select select "string:stripe-pm_1RsuKv4VGloSiKo70PRYzMVa"
click at [408, 204] on link "View Changes" at bounding box center [398, 204] width 81 height 13
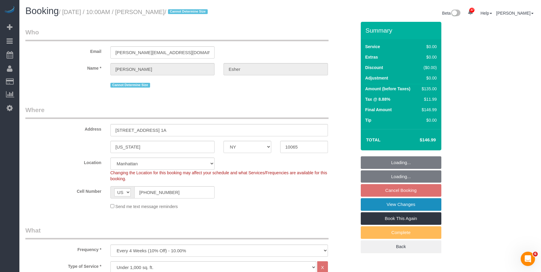
select select "spot3"
select select "number:57"
select select "number:71"
select select "number:15"
select select "number:5"
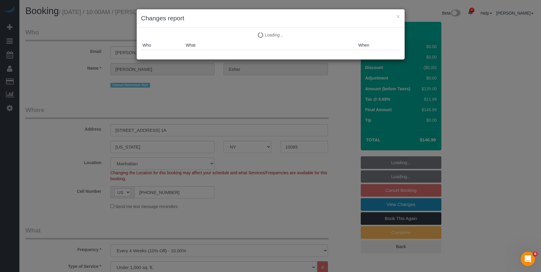
select select "object:1529"
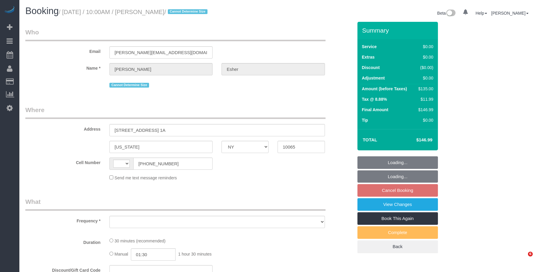
select select "NY"
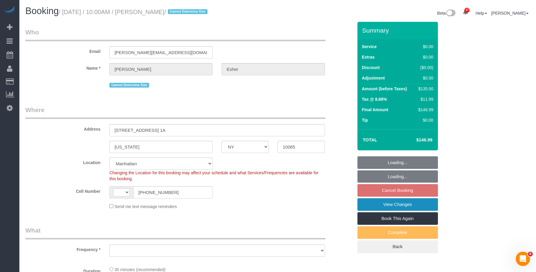
select select "string:[GEOGRAPHIC_DATA]"
select select "string:stripe-pm_1RsuKv4VGloSiKo70PRYzMVa"
select select "number:57"
select select "number:71"
select select "number:15"
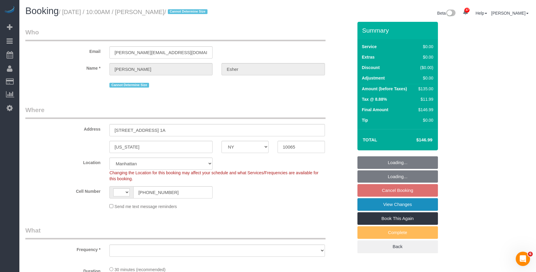
select select "number:5"
select select "object:1069"
select select "spot3"
select select "object:1113"
drag, startPoint x: 369, startPoint y: 205, endPoint x: 300, endPoint y: 149, distance: 89.5
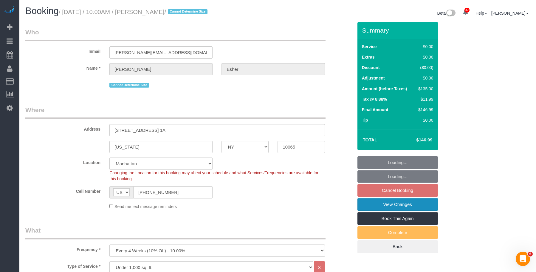
click at [369, 205] on link "View Changes" at bounding box center [398, 204] width 81 height 13
